Goal: Transaction & Acquisition: Purchase product/service

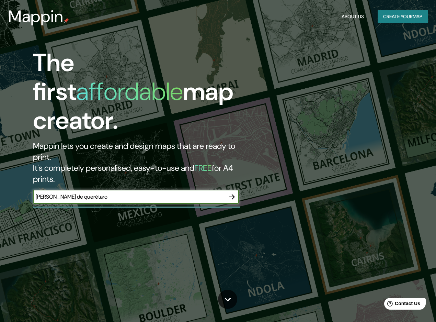
drag, startPoint x: 65, startPoint y: 166, endPoint x: 18, endPoint y: 169, distance: 47.5
click at [18, 169] on div "The first affordable map creator. Mappin lets you create and design maps that a…" at bounding box center [142, 129] width 262 height 162
type input "querétaro"
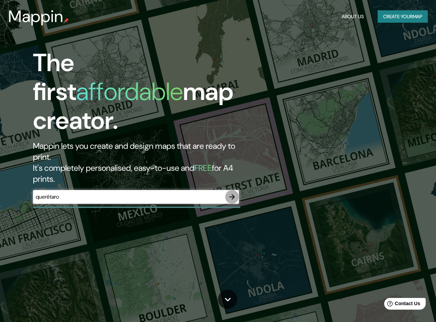
click at [232, 193] on icon "button" at bounding box center [232, 197] width 8 height 8
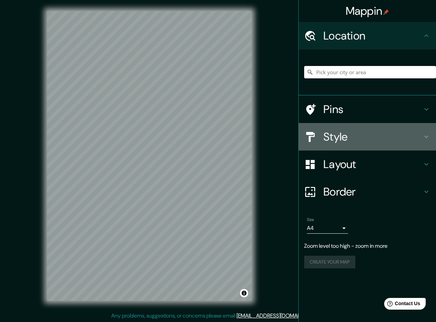
click at [325, 135] on h4 "Style" at bounding box center [373, 137] width 99 height 14
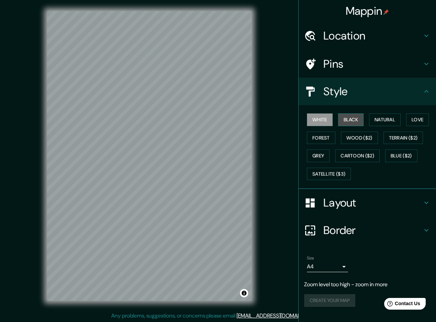
click at [355, 121] on button "Black" at bounding box center [352, 119] width 26 height 13
click at [378, 119] on button "Natural" at bounding box center [385, 119] width 32 height 13
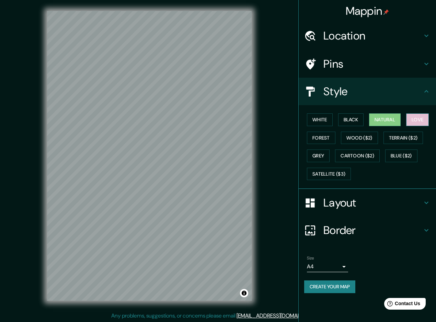
click at [418, 119] on button "Love" at bounding box center [418, 119] width 23 height 13
click at [317, 136] on button "Forest" at bounding box center [321, 138] width 29 height 13
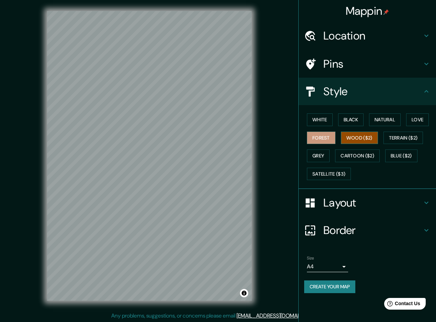
click at [356, 136] on button "Wood ($2)" at bounding box center [359, 138] width 37 height 13
click at [410, 137] on button "Terrain ($2)" at bounding box center [404, 138] width 40 height 13
click at [399, 136] on button "Terrain ($2)" at bounding box center [404, 138] width 40 height 13
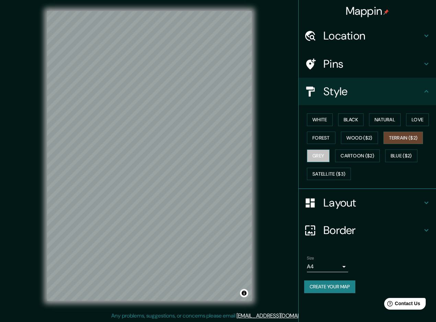
click at [316, 153] on button "Grey" at bounding box center [318, 156] width 23 height 13
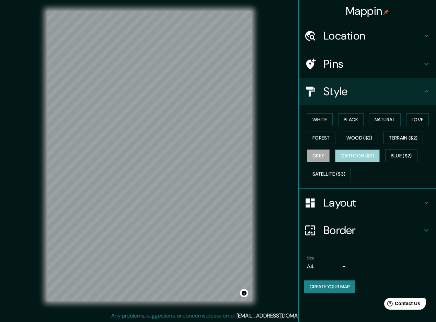
click at [352, 157] on button "Cartoon ($2)" at bounding box center [357, 156] width 45 height 13
click at [406, 157] on button "Blue ($2)" at bounding box center [402, 156] width 32 height 13
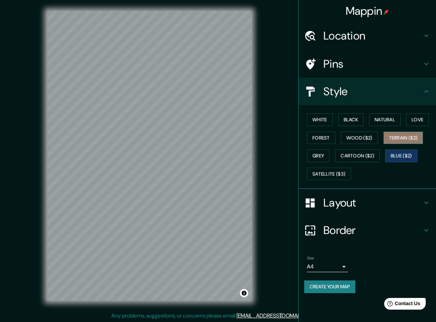
click at [404, 137] on button "Terrain ($2)" at bounding box center [404, 138] width 40 height 13
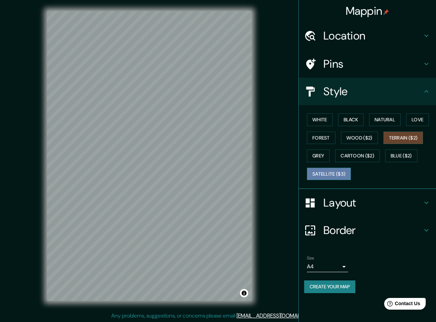
click at [332, 172] on button "Satellite ($3)" at bounding box center [329, 174] width 44 height 13
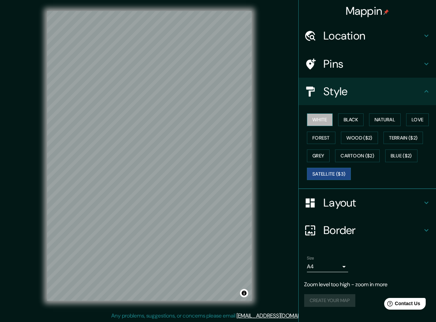
click at [329, 122] on button "White" at bounding box center [320, 119] width 26 height 13
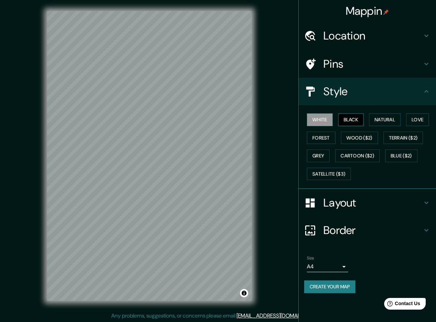
click at [344, 120] on button "Black" at bounding box center [352, 119] width 26 height 13
click at [384, 117] on button "Natural" at bounding box center [385, 119] width 32 height 13
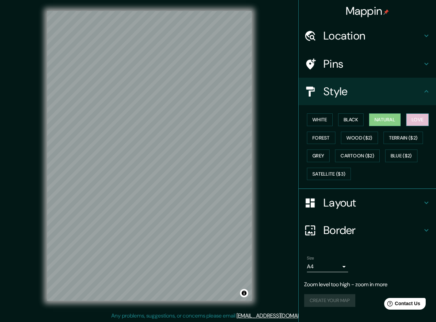
click at [415, 121] on button "Love" at bounding box center [418, 119] width 23 height 13
click at [411, 138] on button "Terrain ($2)" at bounding box center [404, 138] width 40 height 13
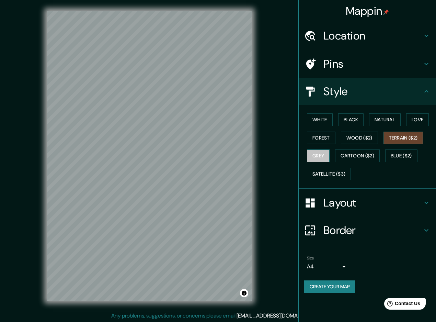
click at [314, 151] on button "Grey" at bounding box center [318, 156] width 23 height 13
click at [361, 150] on button "Cartoon ($2)" at bounding box center [357, 156] width 45 height 13
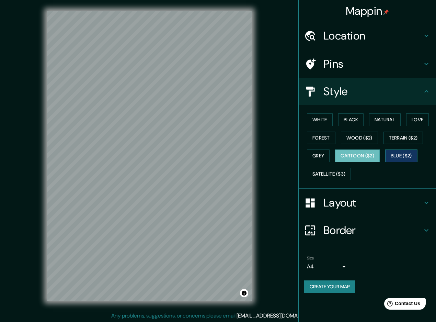
click at [402, 156] on button "Blue ($2)" at bounding box center [402, 156] width 32 height 13
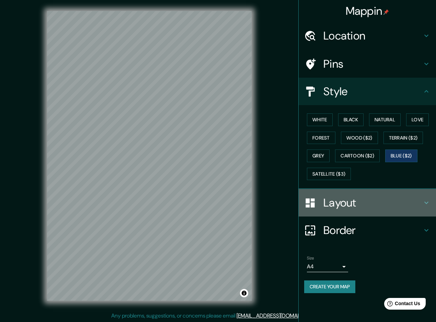
click at [363, 204] on h4 "Layout" at bounding box center [373, 203] width 99 height 14
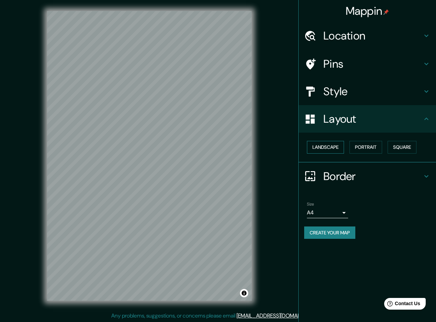
click at [333, 145] on button "Landscape" at bounding box center [325, 147] width 37 height 13
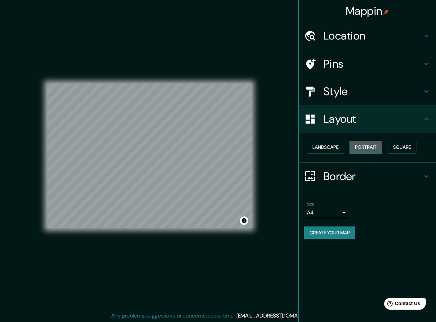
click at [375, 147] on button "Portrait" at bounding box center [366, 147] width 33 height 13
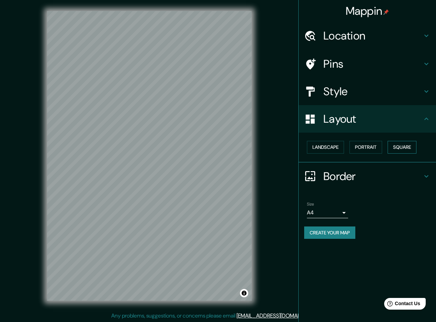
click at [408, 146] on button "Square" at bounding box center [402, 147] width 29 height 13
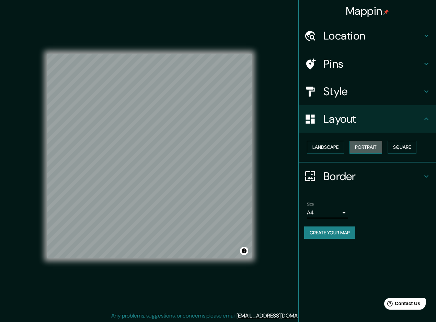
click at [371, 146] on button "Portrait" at bounding box center [366, 147] width 33 height 13
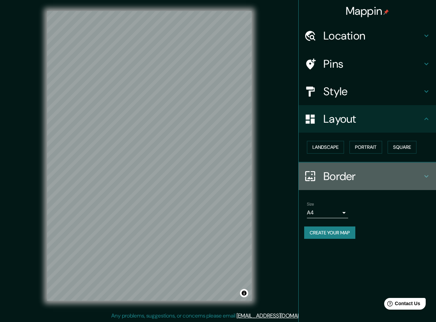
click at [315, 176] on icon at bounding box center [311, 176] width 12 height 12
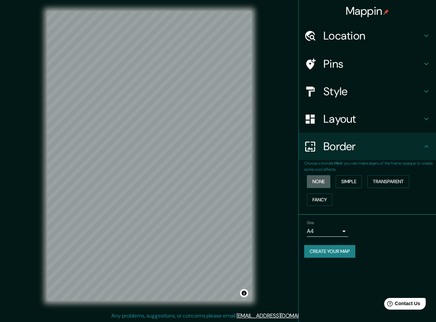
click at [317, 180] on button "None" at bounding box center [318, 181] width 23 height 13
click at [356, 180] on button "Simple" at bounding box center [349, 181] width 26 height 13
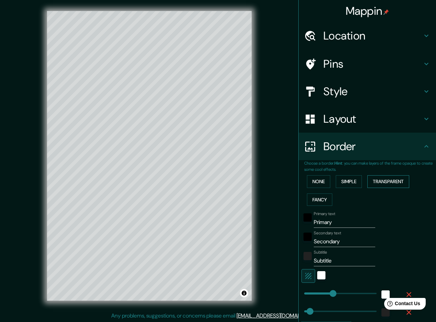
click at [386, 180] on button "Transparent" at bounding box center [389, 181] width 42 height 13
click at [313, 198] on button "Fancy" at bounding box center [319, 200] width 25 height 13
click at [315, 183] on button "None" at bounding box center [318, 181] width 23 height 13
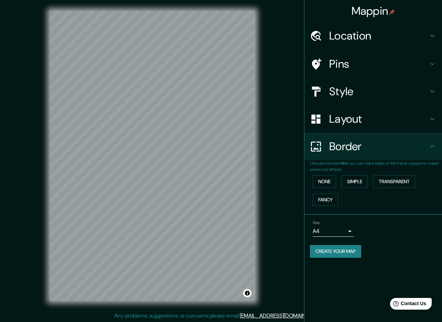
click at [346, 232] on body "Mappin Location Pins Style Layout Border Choose a border. Hint : you can make l…" at bounding box center [221, 161] width 442 height 322
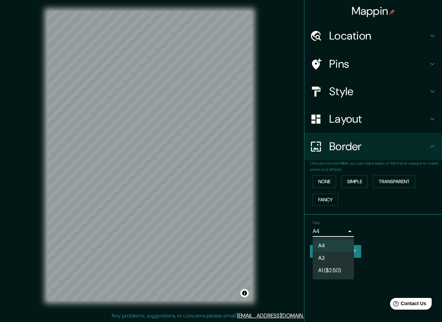
click at [338, 243] on li "A4" at bounding box center [332, 246] width 41 height 12
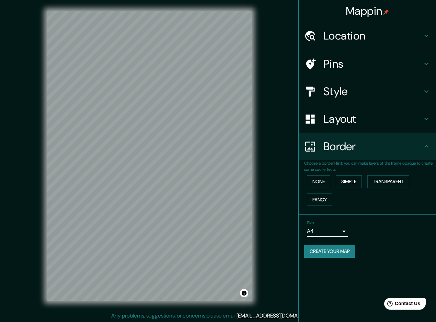
click at [357, 40] on h4 "Location" at bounding box center [373, 36] width 99 height 14
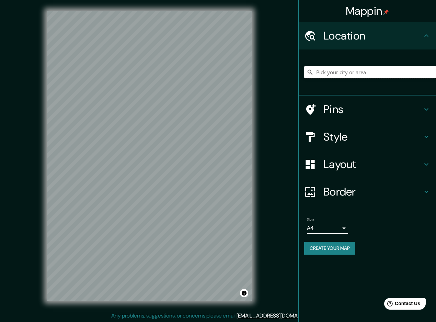
click at [343, 70] on input "Pick your city or area" at bounding box center [371, 72] width 132 height 12
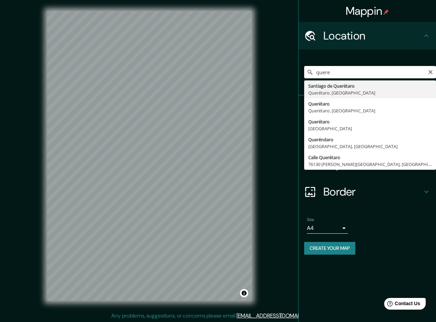
type input "Santiago de Querétaro, Querétaro, México"
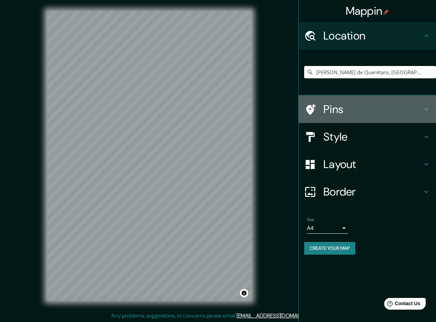
click at [346, 109] on h4 "Pins" at bounding box center [373, 109] width 99 height 14
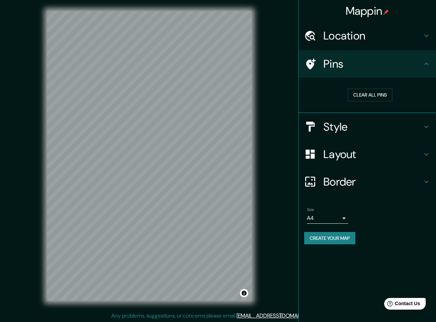
click at [361, 105] on div "Clear all pins" at bounding box center [371, 95] width 132 height 24
click at [358, 128] on h4 "Style" at bounding box center [373, 127] width 99 height 14
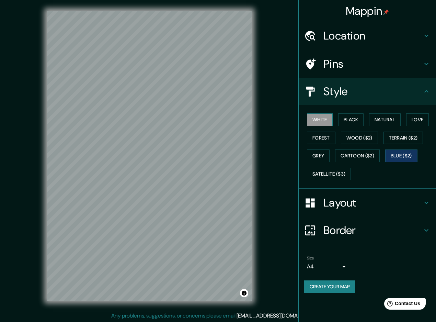
click at [321, 119] on button "White" at bounding box center [320, 119] width 26 height 13
click at [350, 118] on button "Black" at bounding box center [352, 119] width 26 height 13
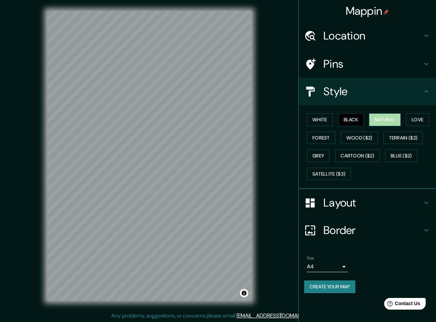
click at [382, 118] on button "Natural" at bounding box center [385, 119] width 32 height 13
click at [425, 121] on button "Love" at bounding box center [418, 119] width 23 height 13
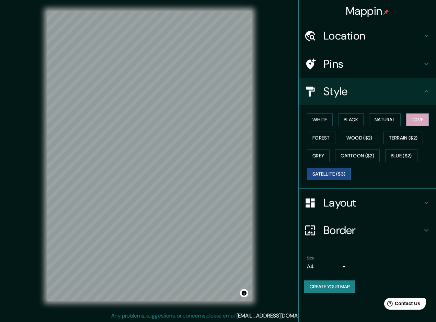
click at [336, 174] on button "Satellite ($3)" at bounding box center [329, 174] width 44 height 13
click at [410, 153] on button "Blue ($2)" at bounding box center [402, 156] width 32 height 13
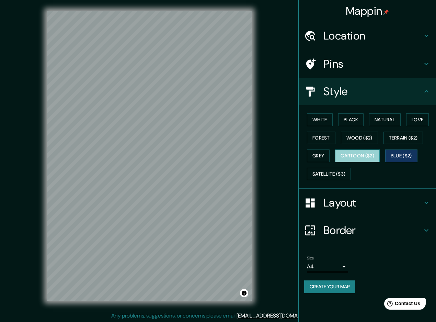
click at [363, 156] on button "Cartoon ($2)" at bounding box center [357, 156] width 45 height 13
click at [348, 41] on h4 "Location" at bounding box center [373, 36] width 99 height 14
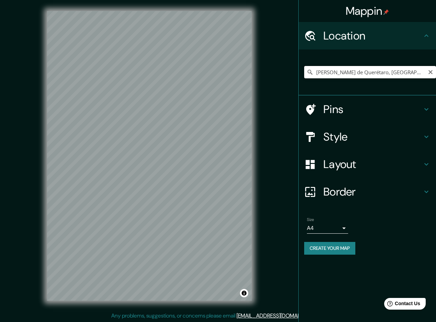
click at [417, 71] on input "Santiago de Querétaro, Querétaro, México" at bounding box center [371, 72] width 132 height 12
click at [36, 140] on div "© Mapbox © OpenStreetMap Improve this map" at bounding box center [149, 156] width 227 height 312
click at [332, 247] on button "Create your map" at bounding box center [330, 248] width 51 height 13
click at [322, 243] on div "Create your map" at bounding box center [368, 248] width 126 height 13
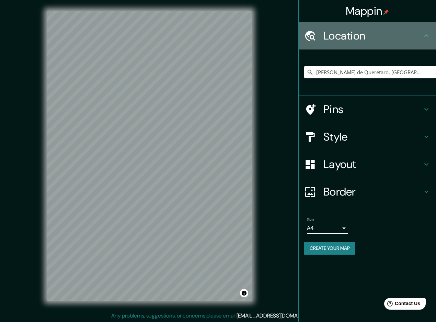
click at [429, 35] on icon at bounding box center [427, 36] width 8 height 8
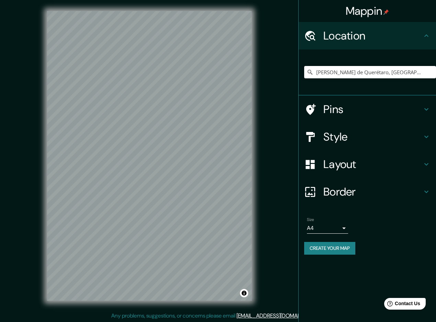
click at [341, 250] on button "Create your map" at bounding box center [330, 248] width 51 height 13
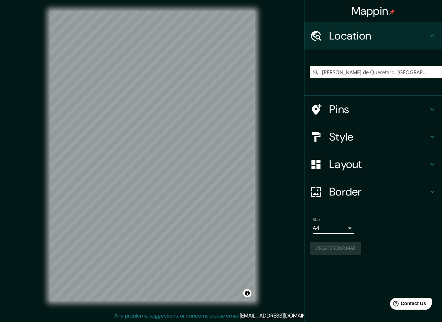
click at [344, 226] on body "Mappin Location Santiago de Querétaro, Querétaro, México Pins Style Layout Bord…" at bounding box center [221, 161] width 442 height 322
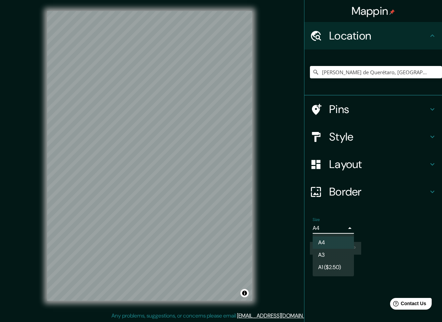
click at [332, 252] on li "A3" at bounding box center [332, 255] width 41 height 12
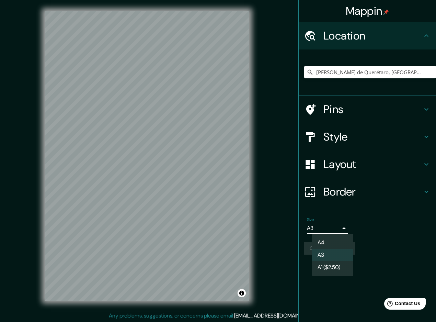
click at [345, 229] on body "Mappin Location Santiago de Querétaro, Querétaro, México Pins Style Layout Bord…" at bounding box center [218, 161] width 436 height 322
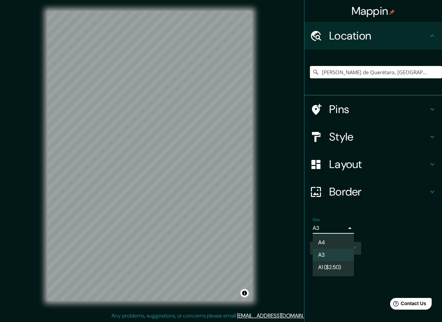
click at [321, 243] on li "A4" at bounding box center [332, 242] width 41 height 12
type input "single"
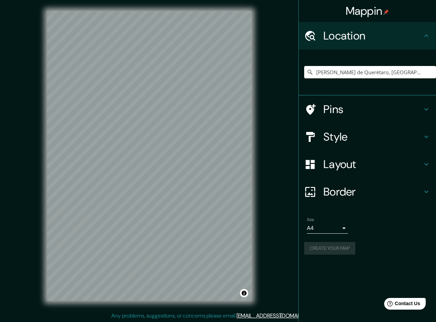
click at [345, 248] on div "Create your map" at bounding box center [368, 248] width 126 height 13
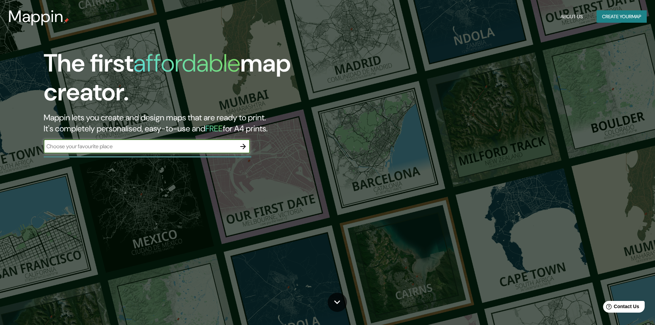
click at [132, 144] on input "text" at bounding box center [140, 146] width 192 height 8
type input "querétaro"
click at [242, 147] on icon "button" at bounding box center [243, 146] width 8 height 8
